Goal: Task Accomplishment & Management: Manage account settings

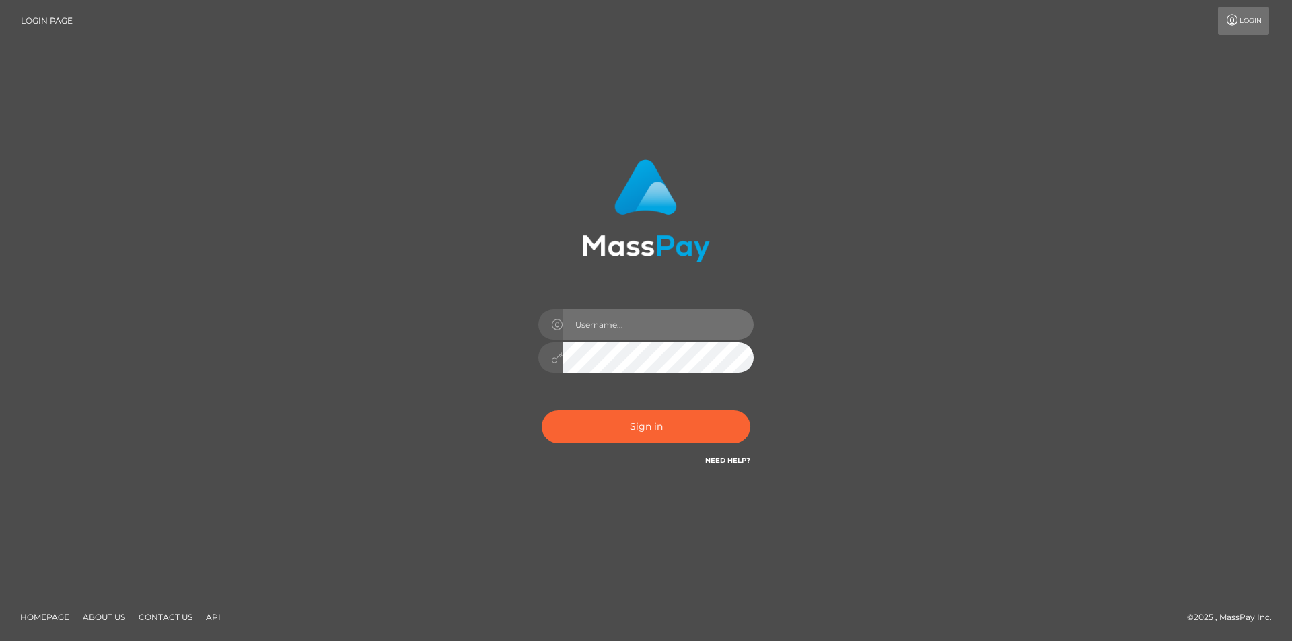
type input "alexschroder"
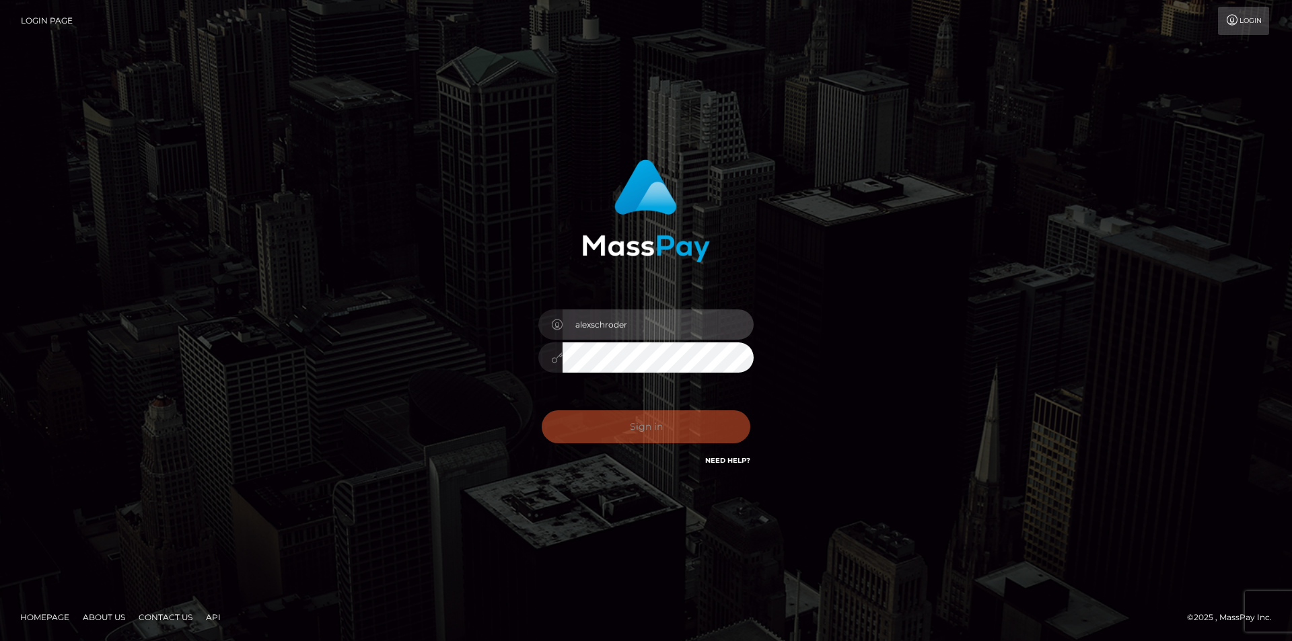
click at [603, 321] on input "alexschroder" at bounding box center [657, 324] width 191 height 30
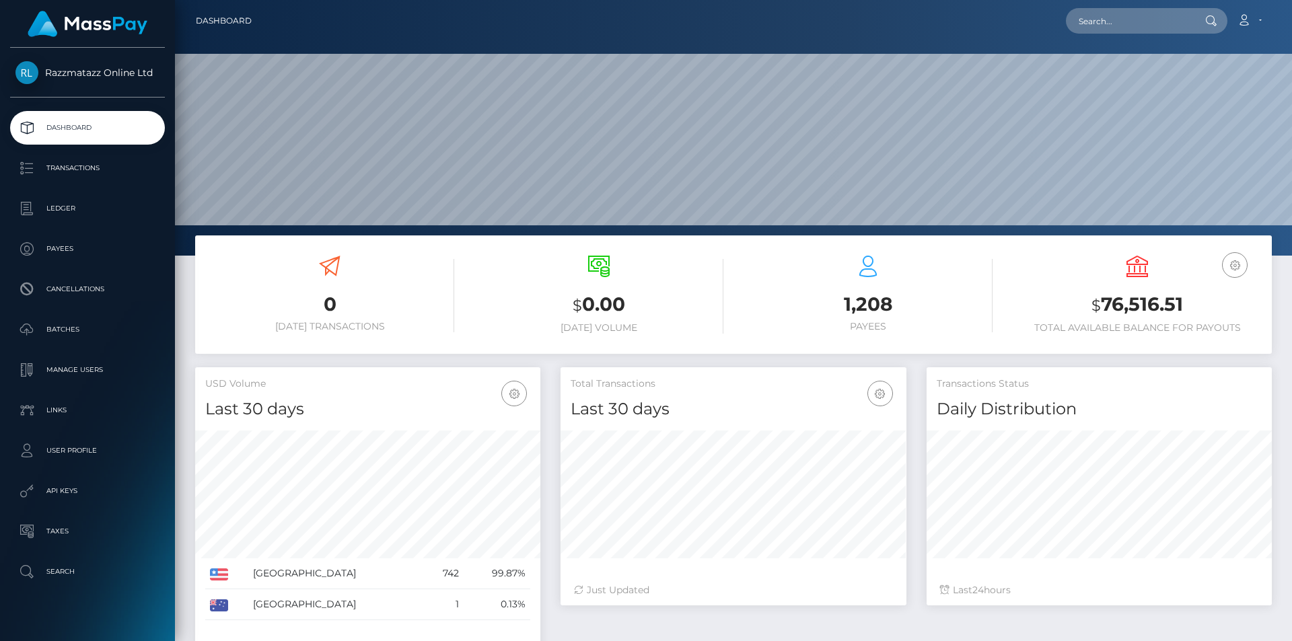
scroll to position [239, 346]
